Goal: Find specific page/section: Find specific page/section

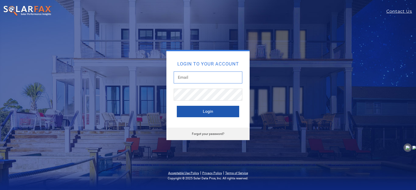
type input "[EMAIL_ADDRESS][DOMAIN_NAME]"
click at [228, 112] on button "Login" at bounding box center [208, 111] width 62 height 11
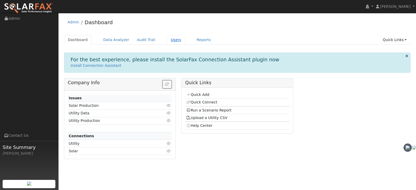
click at [169, 40] on link "Users" at bounding box center [176, 40] width 18 height 10
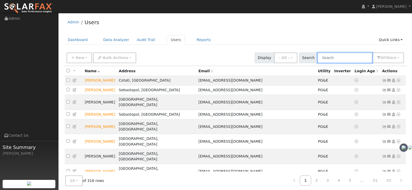
click at [353, 53] on input "text" at bounding box center [344, 57] width 55 height 11
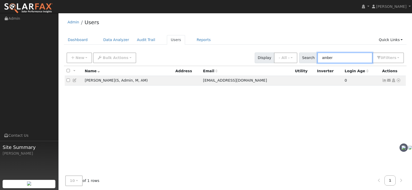
type input "amber"
